Goal: Entertainment & Leisure: Browse casually

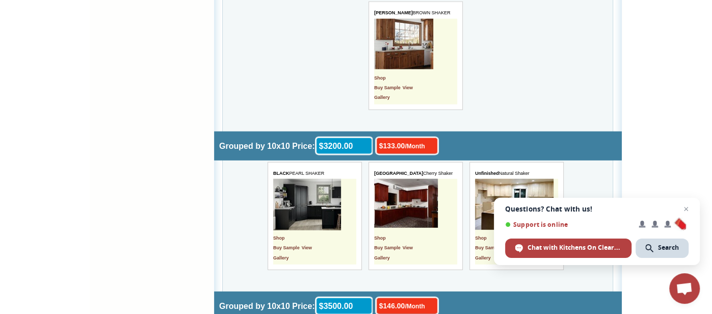
scroll to position [491, 0]
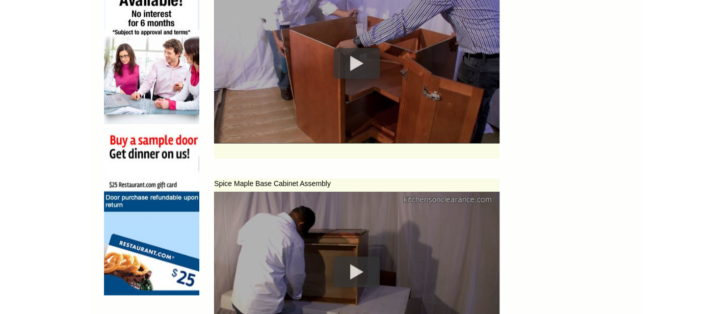
scroll to position [718, 0]
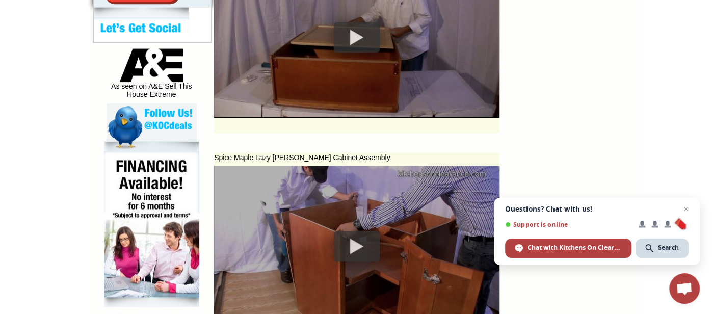
scroll to position [532, 0]
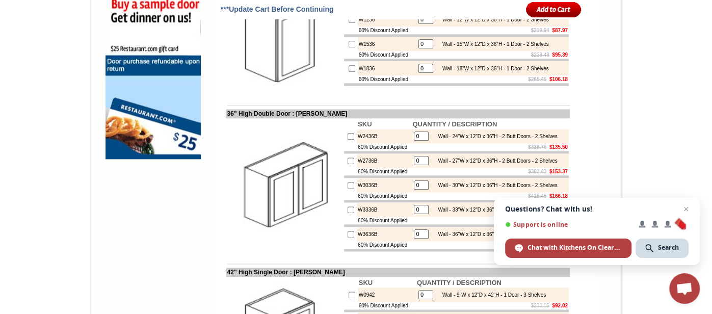
scroll to position [1052, 0]
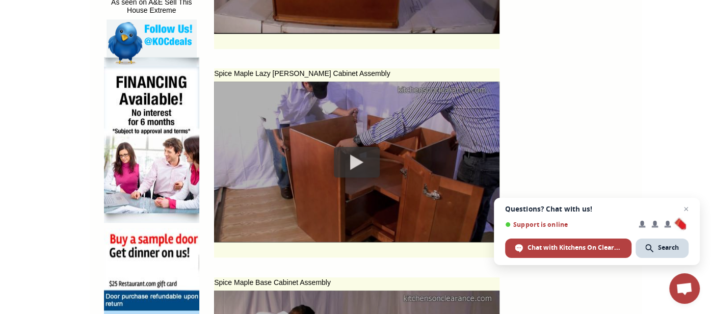
scroll to position [618, 0]
